Goal: Transaction & Acquisition: Book appointment/travel/reservation

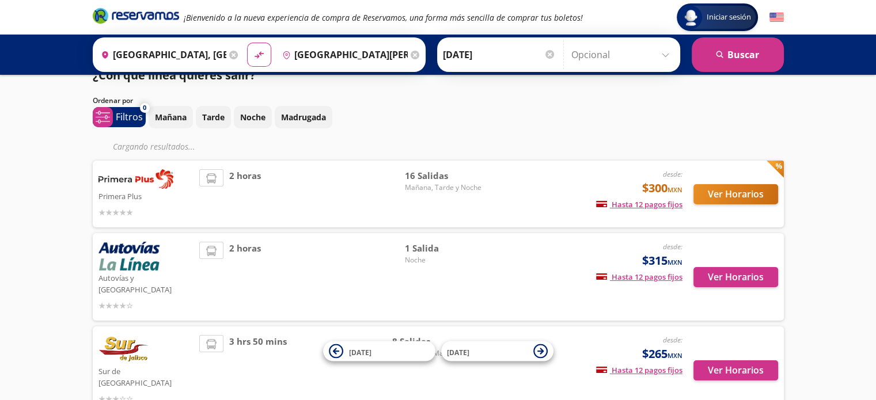
scroll to position [20, 0]
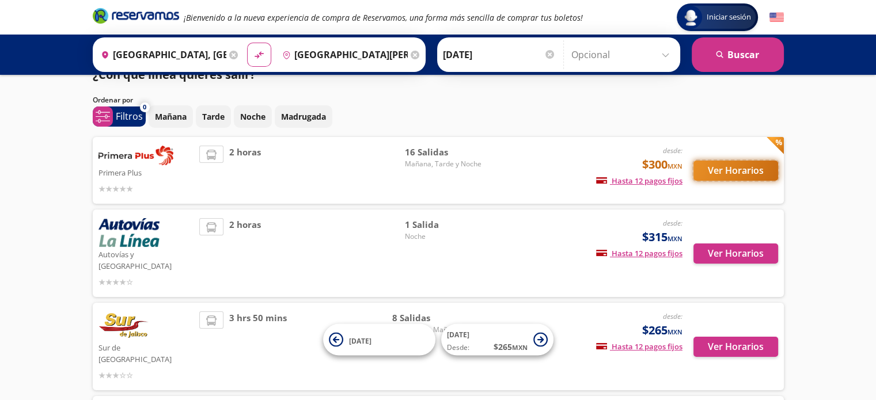
click at [736, 177] on button "Ver Horarios" at bounding box center [735, 171] width 85 height 20
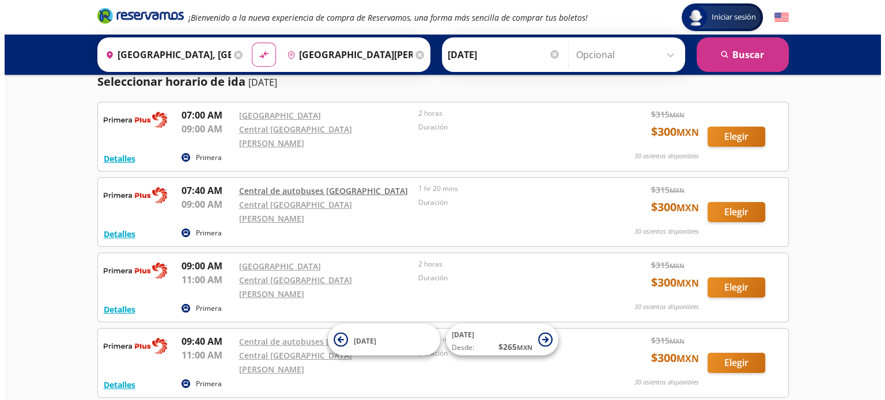
scroll to position [37, 0]
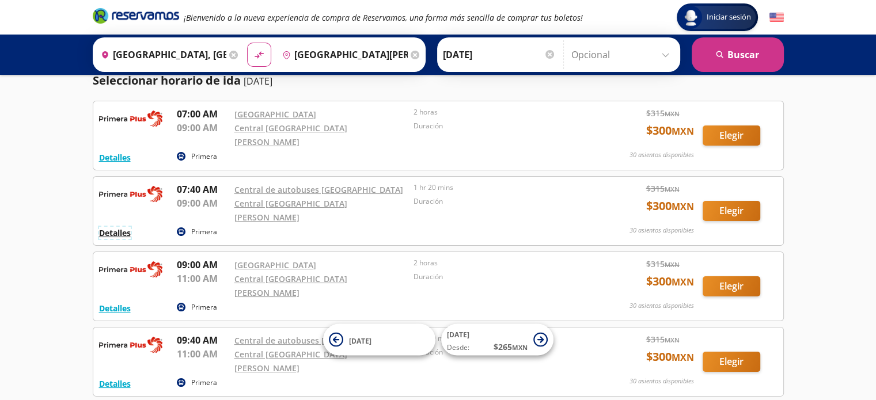
click at [111, 227] on button "Detalles" at bounding box center [115, 233] width 32 height 12
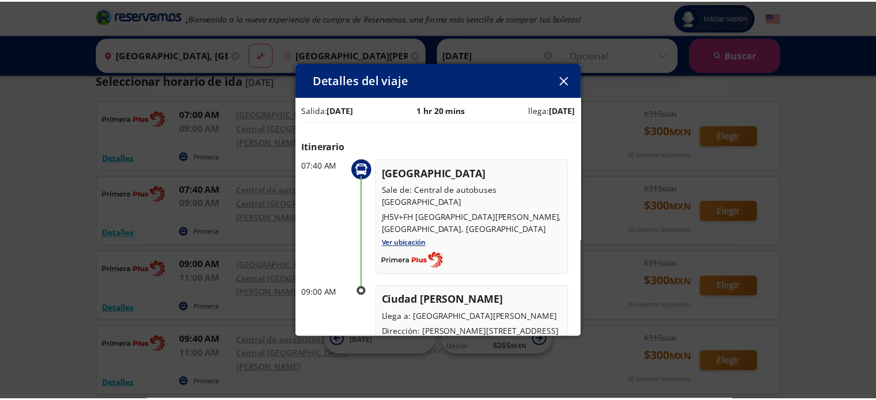
scroll to position [0, 0]
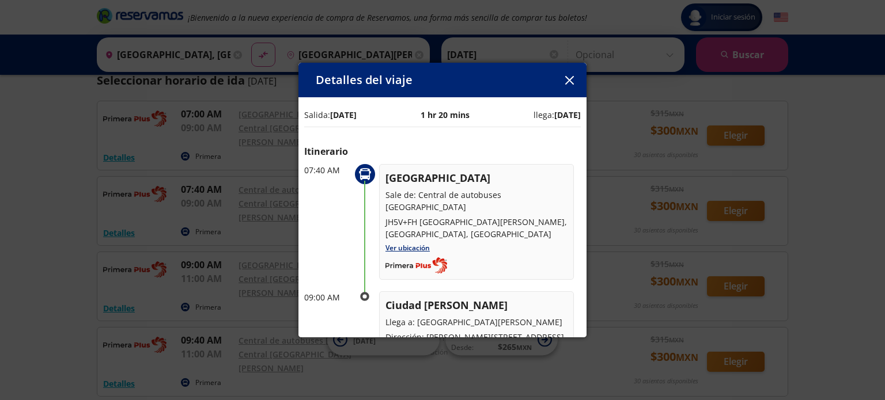
click at [571, 78] on icon "button" at bounding box center [569, 80] width 9 height 9
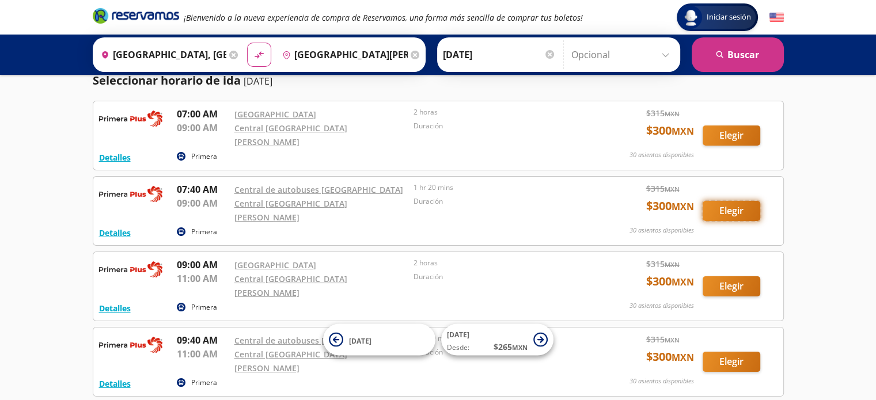
click at [716, 201] on button "Elegir" at bounding box center [732, 211] width 58 height 20
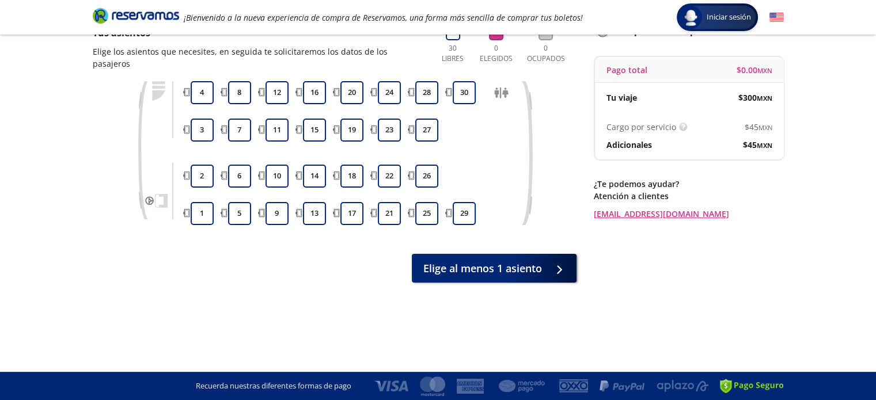
scroll to position [15, 0]
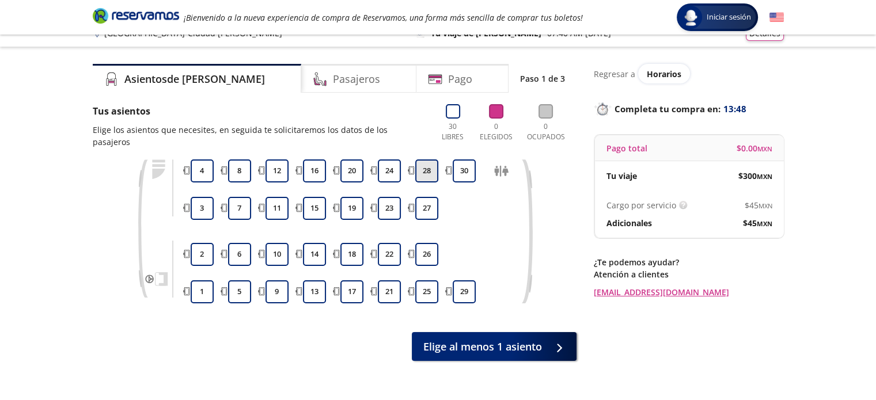
click at [429, 160] on button "28" at bounding box center [426, 171] width 23 height 23
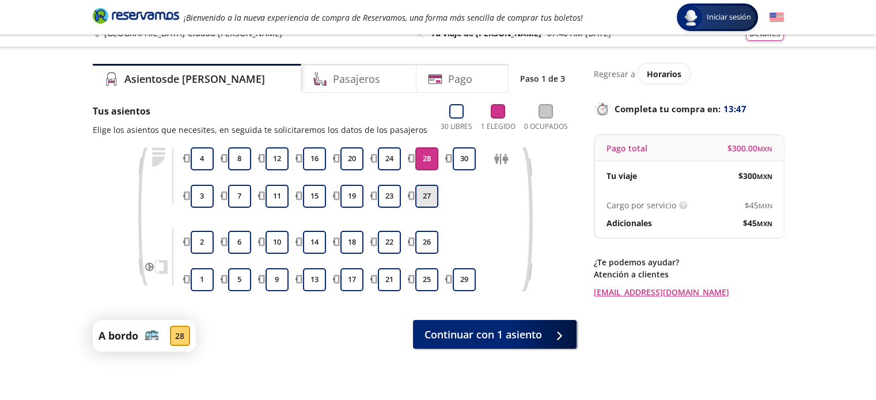
click at [424, 192] on button "27" at bounding box center [426, 196] width 23 height 23
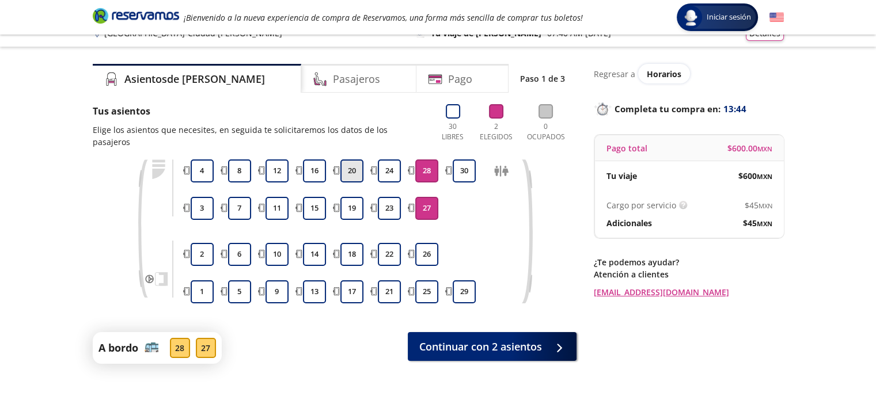
scroll to position [0, 0]
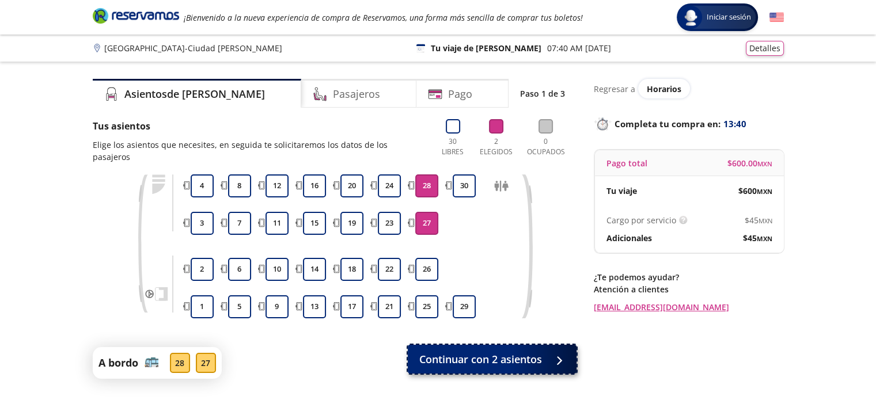
click at [523, 352] on span "Continuar con 2 asientos" at bounding box center [480, 360] width 123 height 16
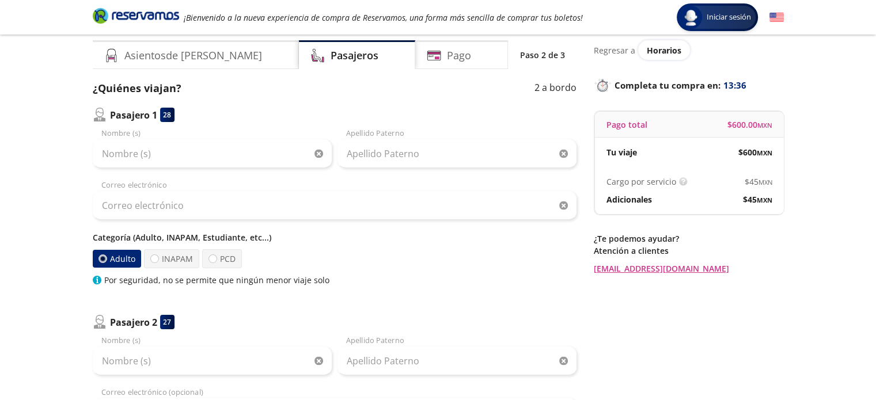
scroll to position [39, 0]
click at [157, 258] on div at bounding box center [154, 258] width 9 height 9
click at [157, 258] on input "INAPAM" at bounding box center [154, 258] width 7 height 7
radio input "true"
radio input "false"
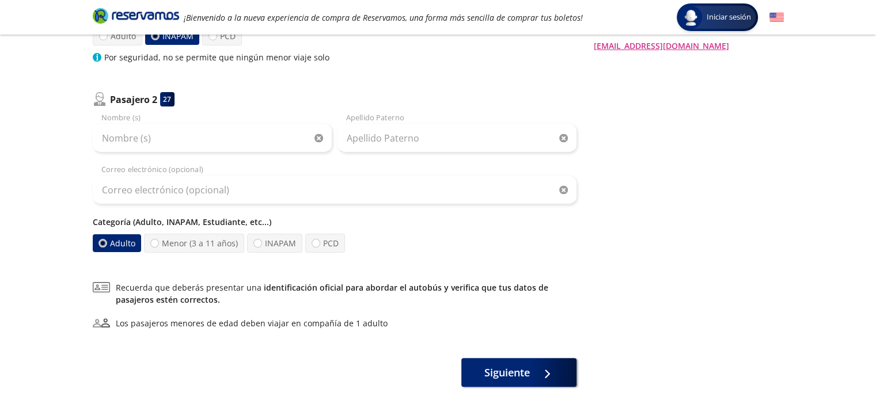
scroll to position [276, 0]
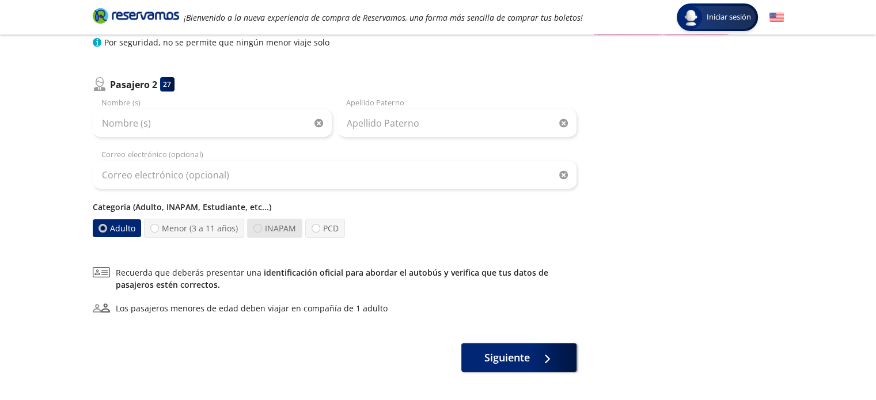
click at [254, 230] on div at bounding box center [257, 228] width 9 height 9
click at [254, 230] on input "INAPAM" at bounding box center [257, 228] width 7 height 7
radio input "true"
radio input "false"
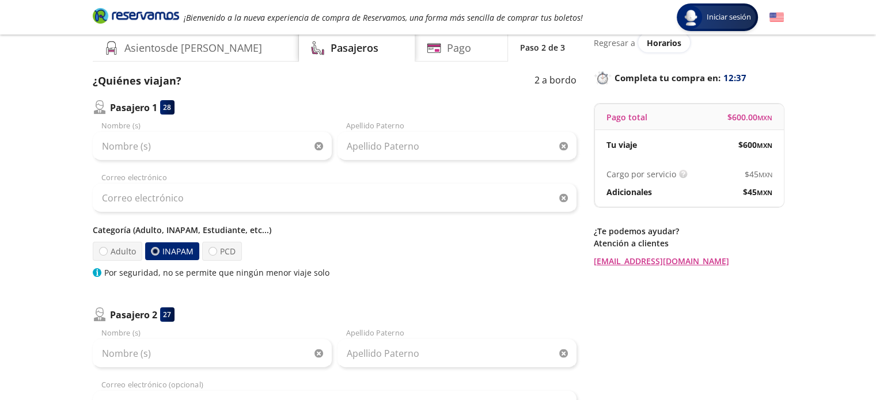
scroll to position [0, 0]
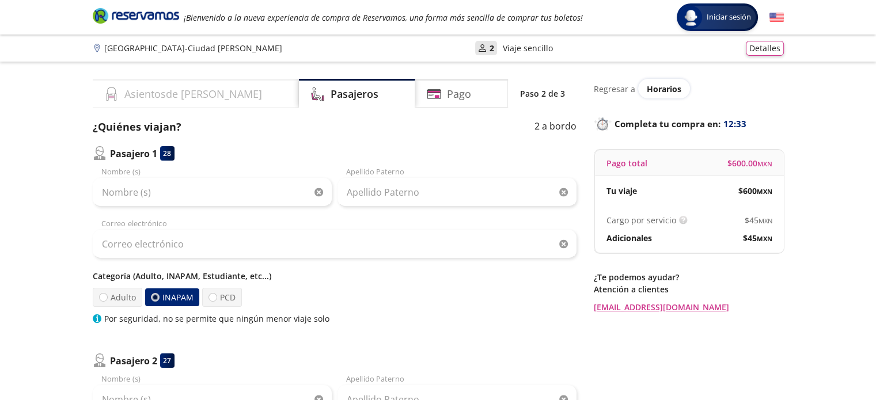
click at [196, 80] on div "Asientos de [PERSON_NAME]" at bounding box center [196, 93] width 206 height 29
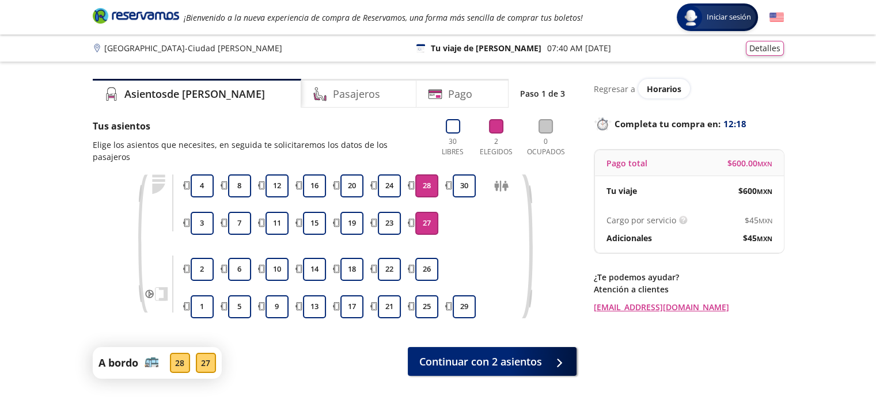
click at [435, 174] on button "28" at bounding box center [426, 185] width 23 height 23
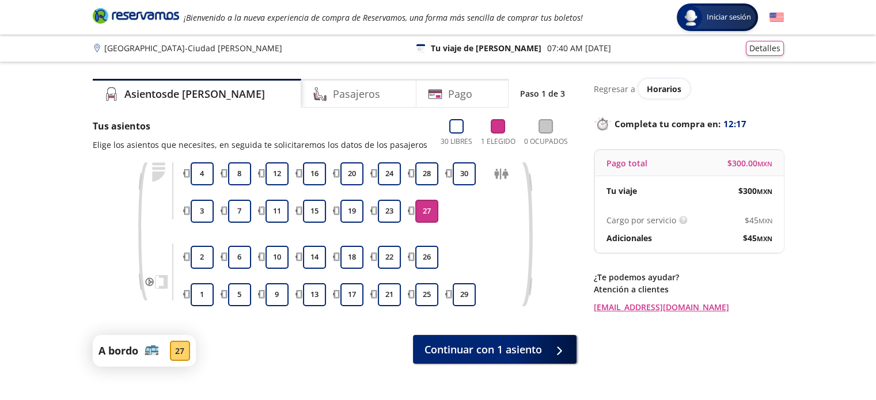
click at [424, 203] on button "27" at bounding box center [426, 211] width 23 height 23
